Goal: Navigation & Orientation: Find specific page/section

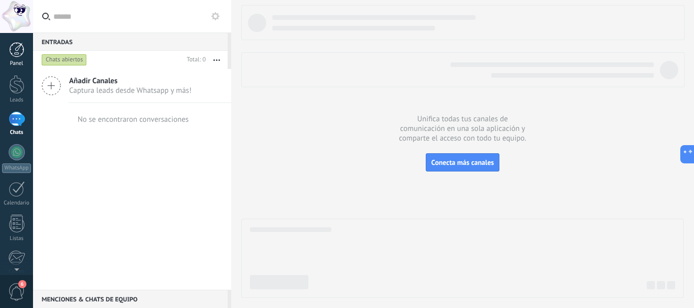
scroll to position [208, 0]
click at [19, 57] on div at bounding box center [16, 49] width 15 height 15
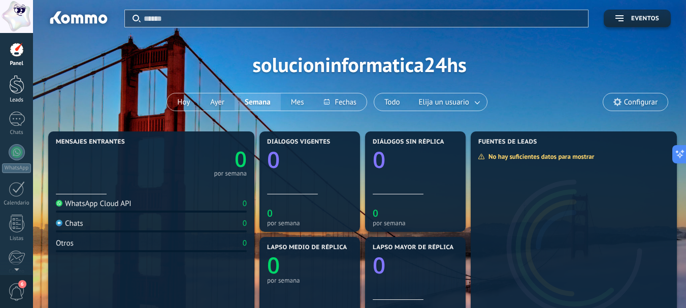
click at [13, 93] on div at bounding box center [16, 84] width 15 height 19
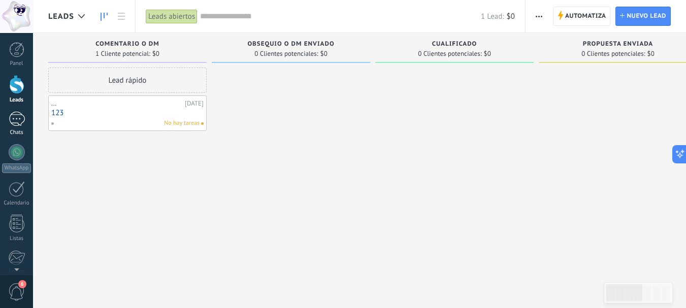
click at [9, 120] on div at bounding box center [17, 119] width 16 height 15
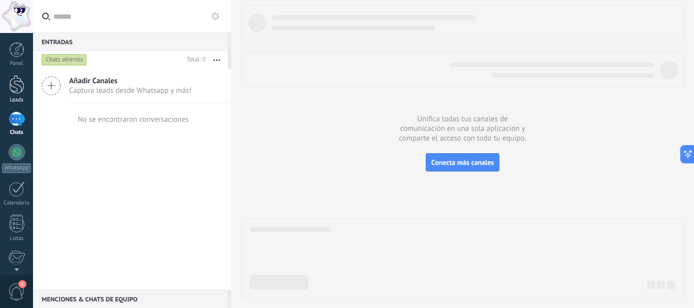
click at [18, 93] on div at bounding box center [16, 84] width 15 height 19
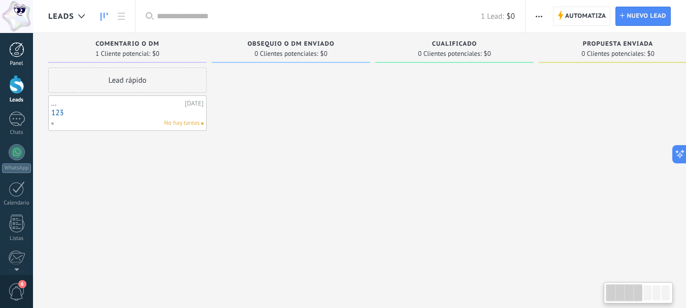
click at [14, 49] on div at bounding box center [16, 49] width 15 height 15
